Goal: Task Accomplishment & Management: Manage account settings

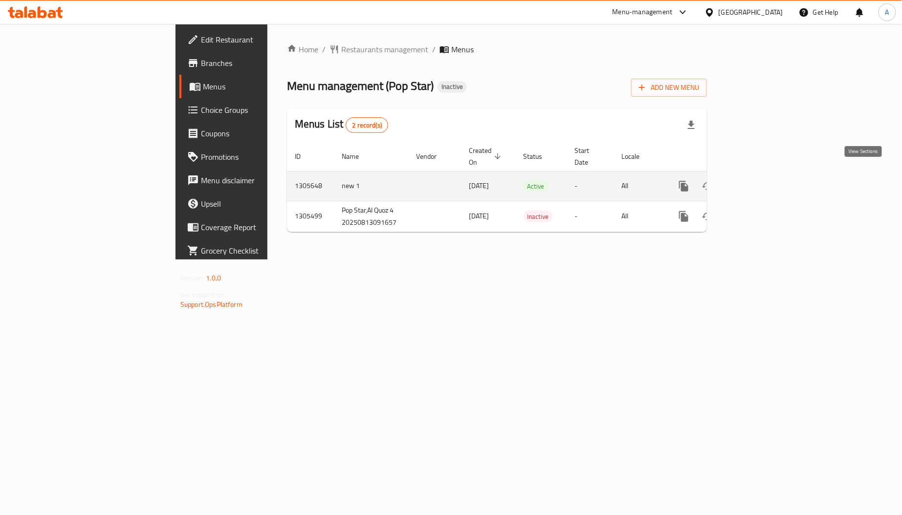
click at [760, 180] on icon "enhanced table" at bounding box center [755, 186] width 12 height 12
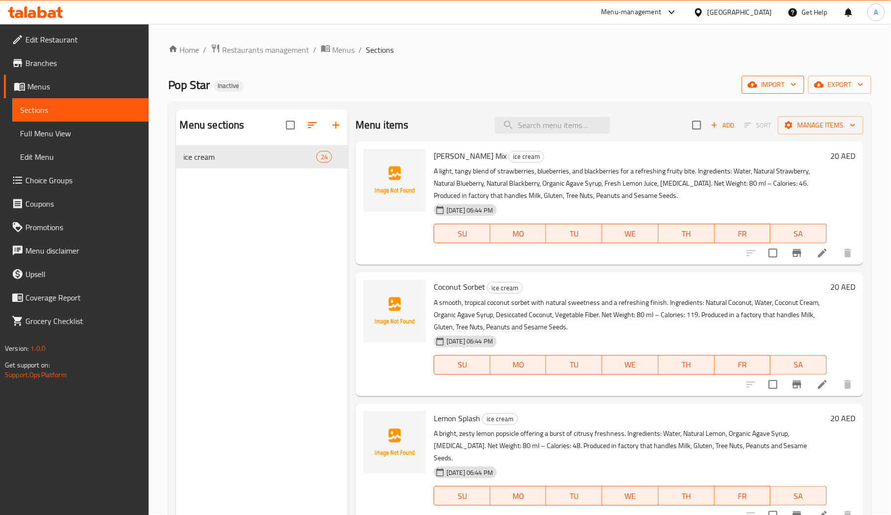
click at [757, 86] on span "import" at bounding box center [773, 85] width 47 height 12
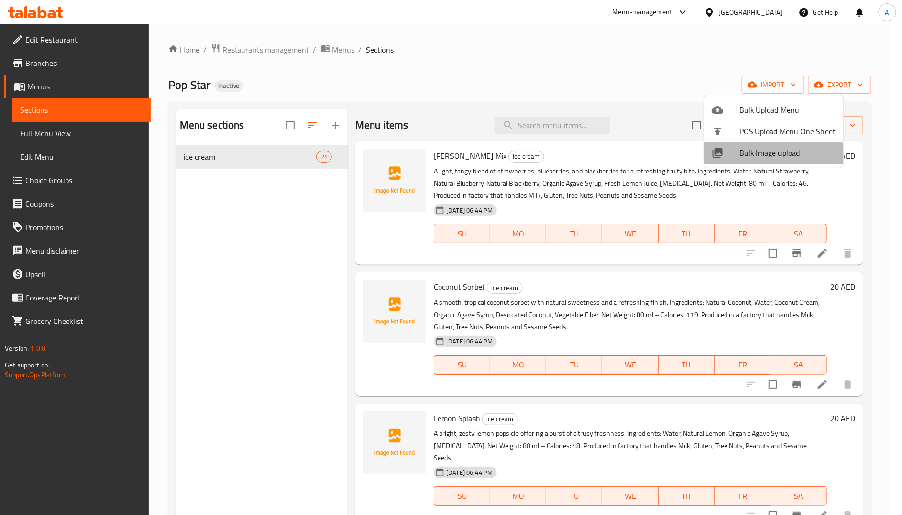
click at [764, 157] on span "Bulk Image upload" at bounding box center [787, 153] width 97 height 12
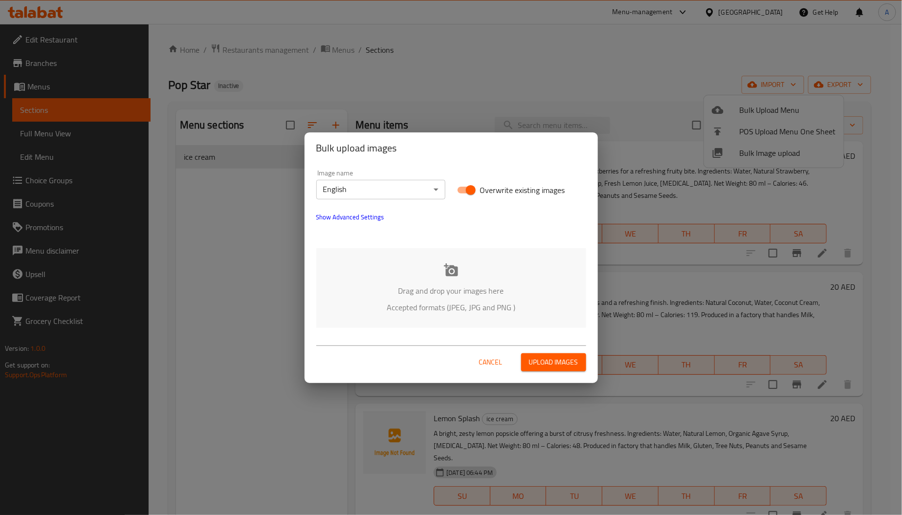
click at [414, 267] on div "Drag and drop your images here Accepted formats (JPEG, JPG and PNG )" at bounding box center [451, 288] width 270 height 80
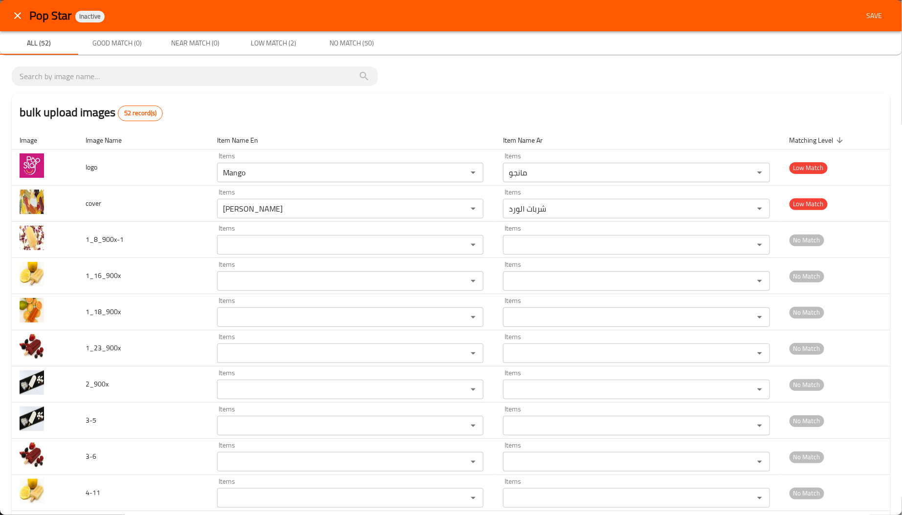
click at [22, 17] on icon "close" at bounding box center [18, 16] width 12 height 12
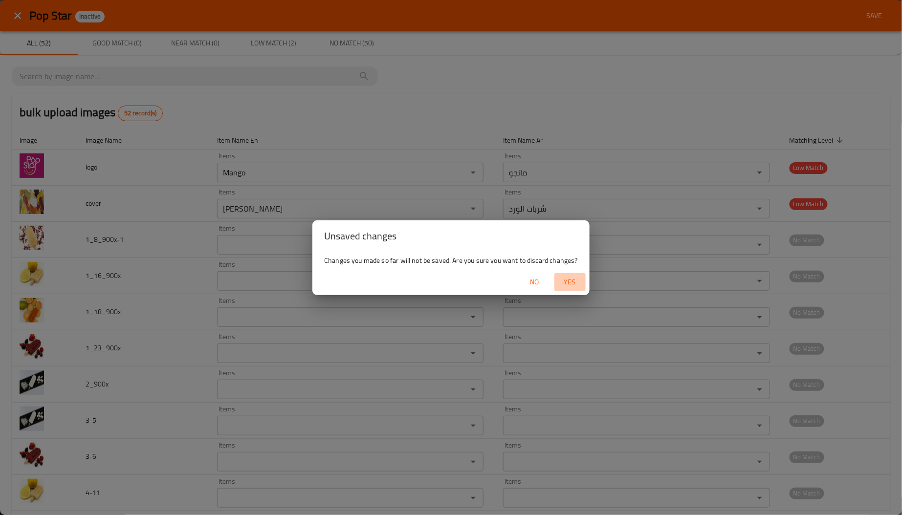
click at [567, 281] on span "Yes" at bounding box center [569, 282] width 23 height 12
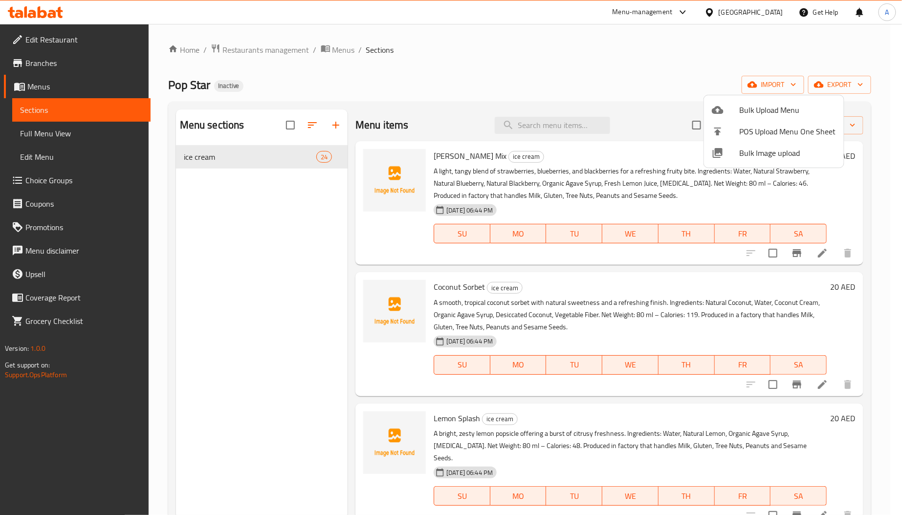
click at [44, 64] on div at bounding box center [451, 257] width 902 height 515
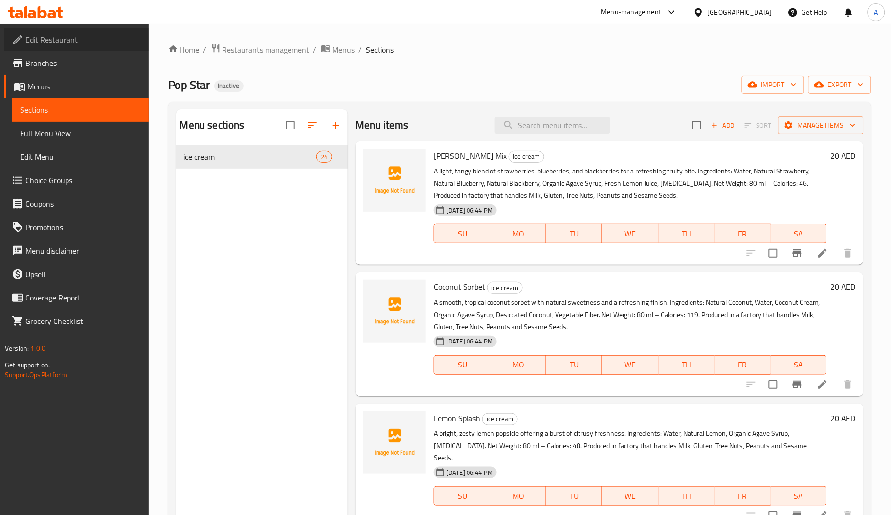
click at [56, 41] on span "Edit Restaurant" at bounding box center [82, 40] width 115 height 12
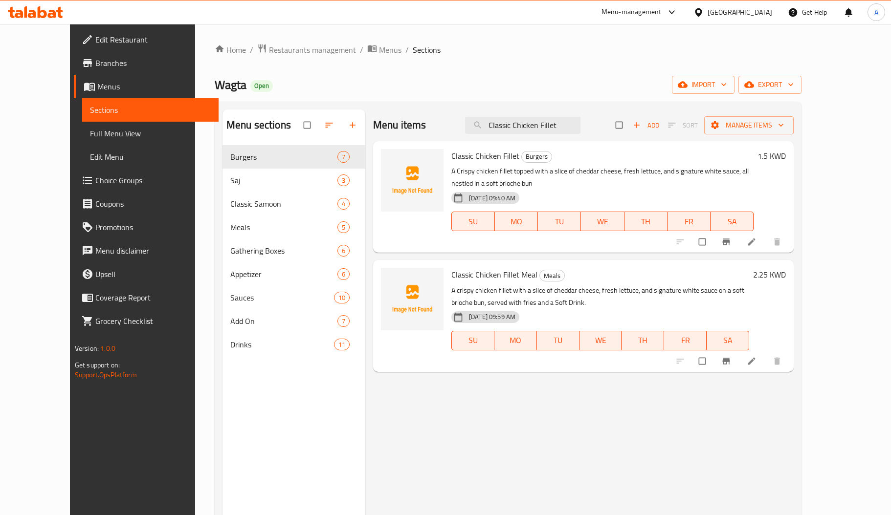
click at [563, 130] on input "Classic Chicken Fillet" at bounding box center [522, 125] width 115 height 17
click at [755, 12] on div "[GEOGRAPHIC_DATA]" at bounding box center [739, 12] width 65 height 11
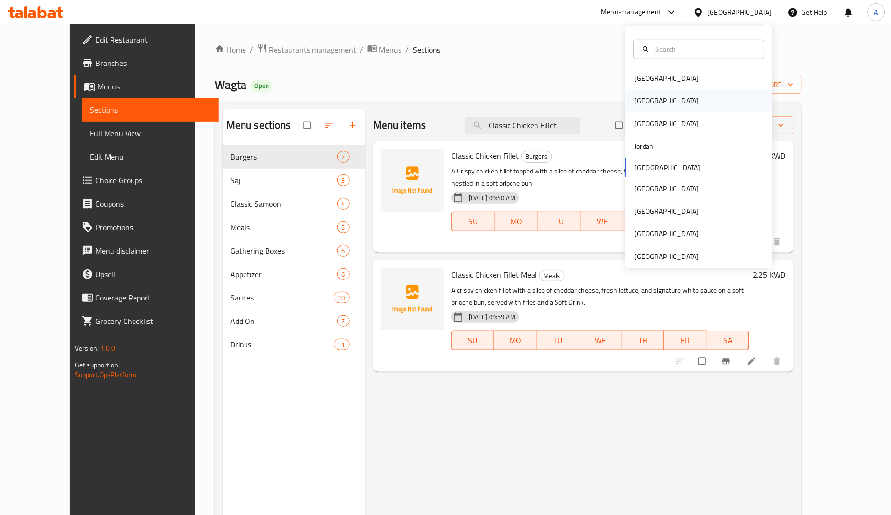
click at [649, 107] on div "[GEOGRAPHIC_DATA]" at bounding box center [699, 100] width 147 height 22
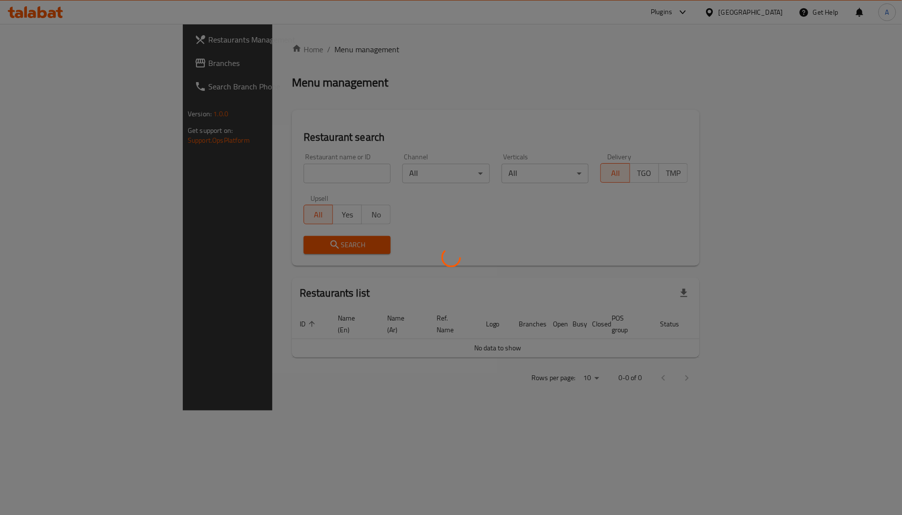
click at [221, 170] on div at bounding box center [451, 257] width 902 height 515
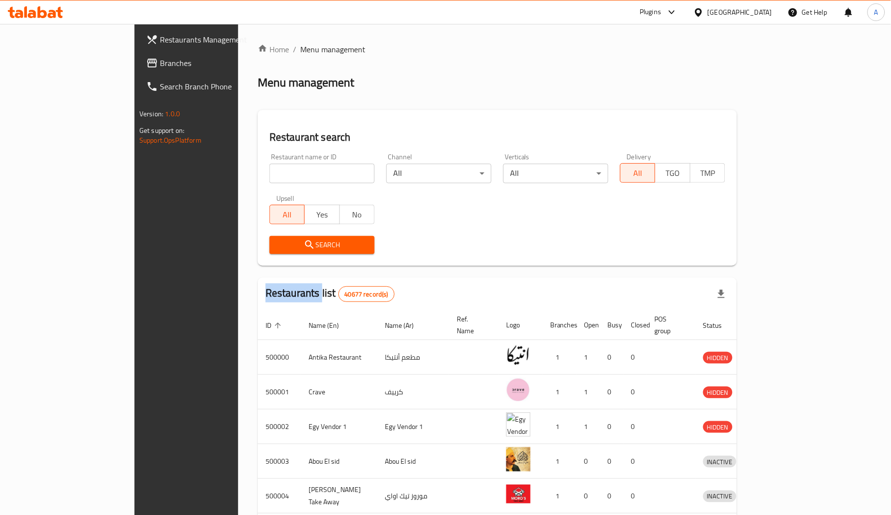
click at [221, 170] on div at bounding box center [445, 257] width 891 height 515
click at [269, 170] on input "search" at bounding box center [321, 174] width 105 height 20
paste input "702360"
type input "702360"
click at [277, 248] on span "Search" at bounding box center [321, 245] width 89 height 12
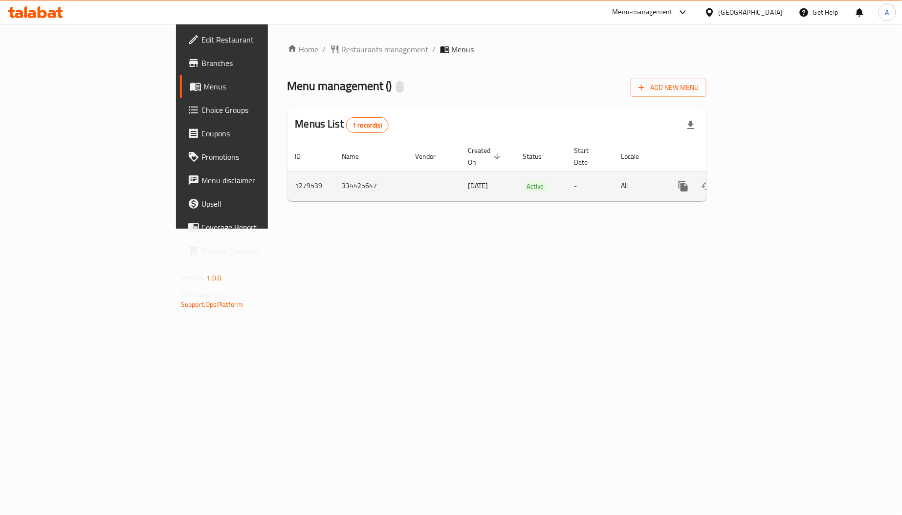
click at [760, 180] on icon "enhanced table" at bounding box center [754, 186] width 12 height 12
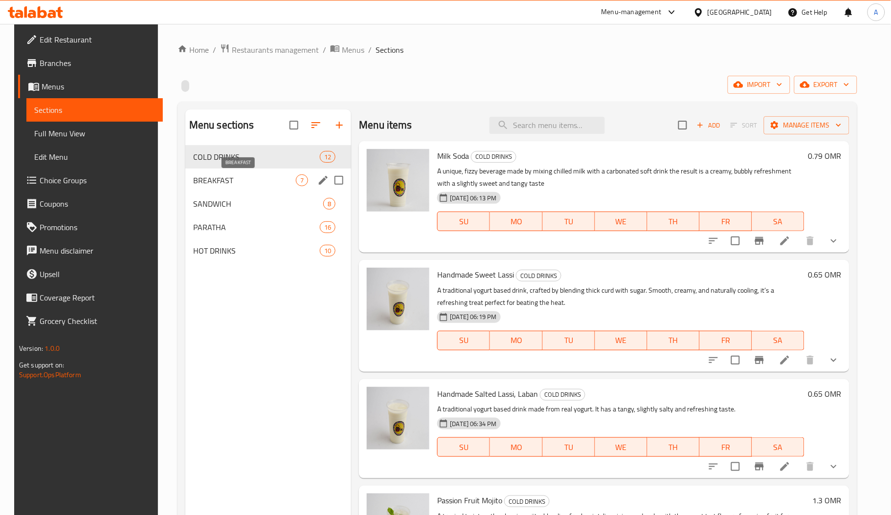
click at [231, 181] on span "BREAKFAST" at bounding box center [244, 181] width 103 height 12
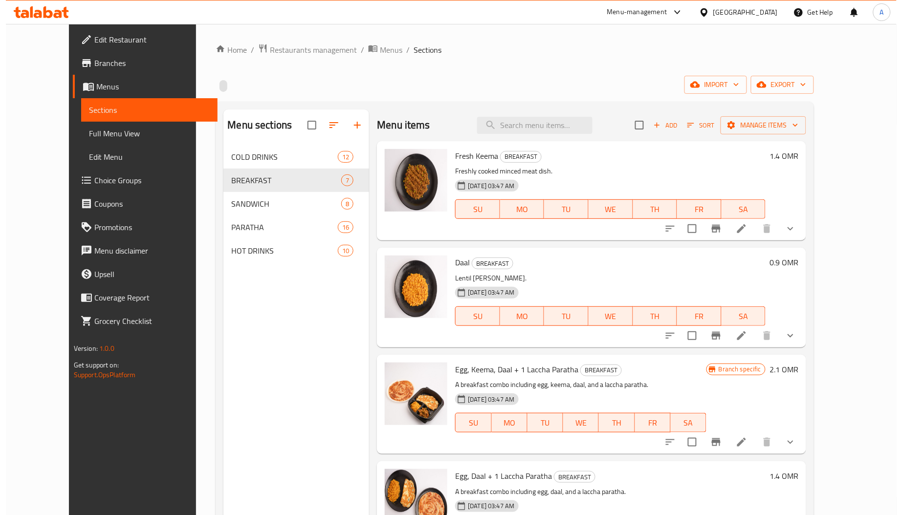
scroll to position [268, 0]
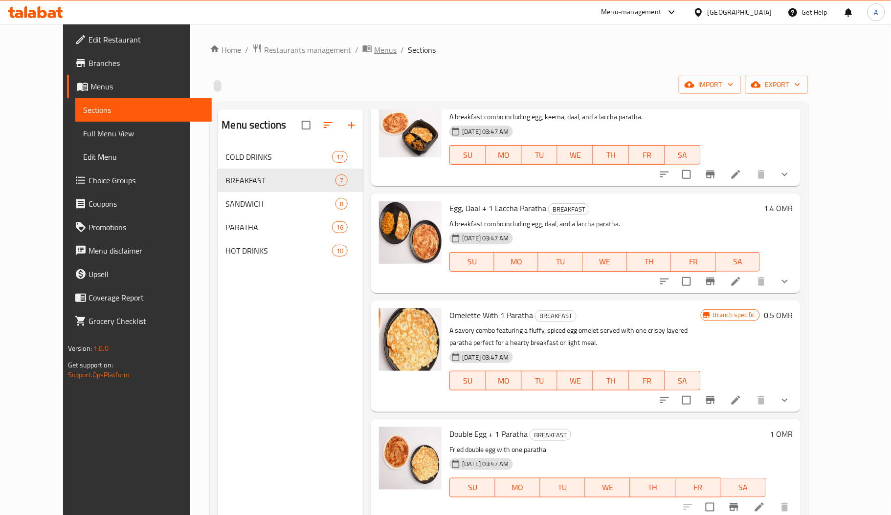
click at [363, 49] on icon "breadcrumb" at bounding box center [367, 48] width 9 height 7
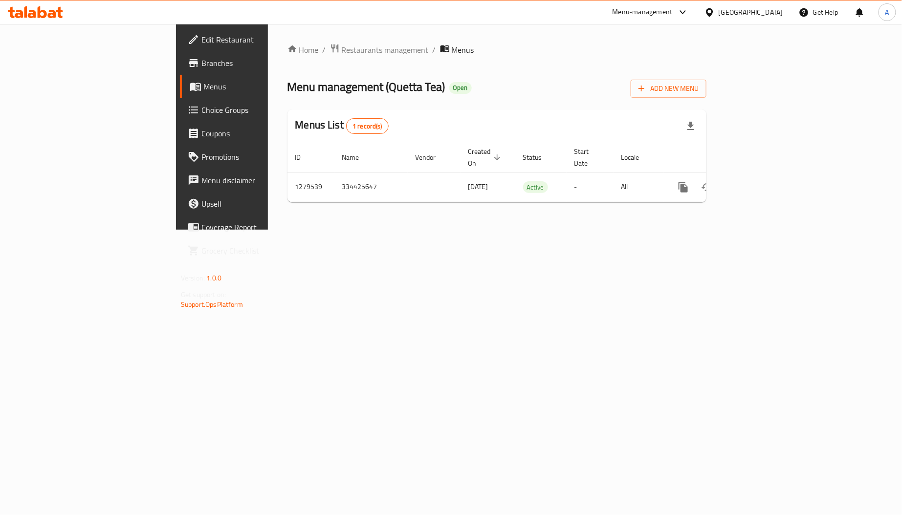
click at [201, 34] on span "Edit Restaurant" at bounding box center [259, 40] width 117 height 12
